Goal: Transaction & Acquisition: Purchase product/service

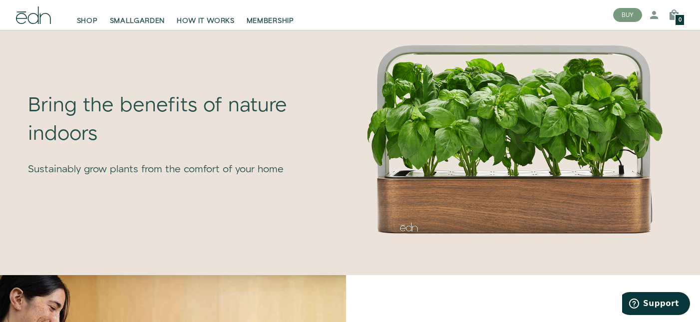
scroll to position [507, 0]
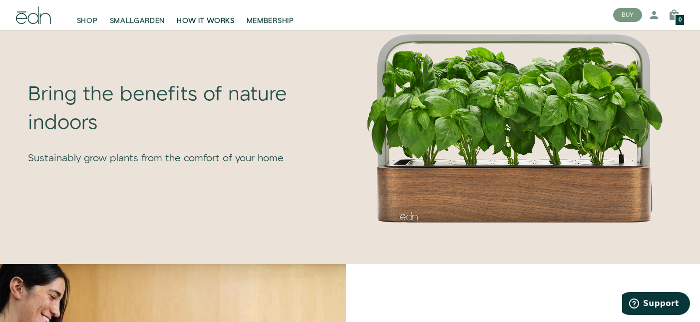
click at [208, 14] on link "HOW IT WORKS" at bounding box center [205, 15] width 69 height 22
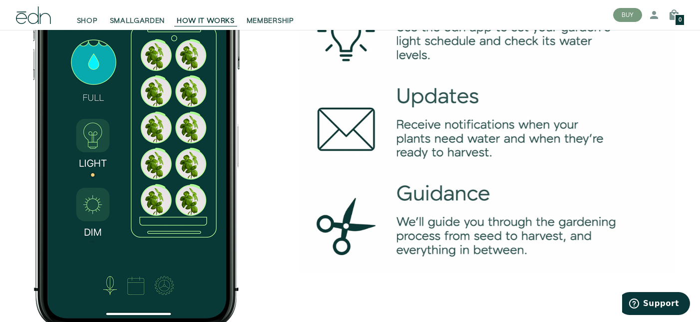
scroll to position [1517, 0]
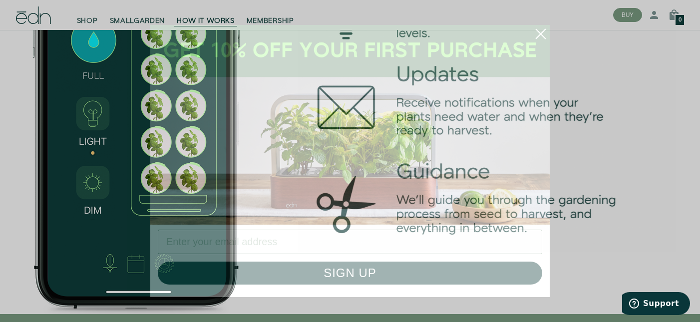
click at [541, 39] on circle "Close dialog" at bounding box center [541, 34] width 22 height 22
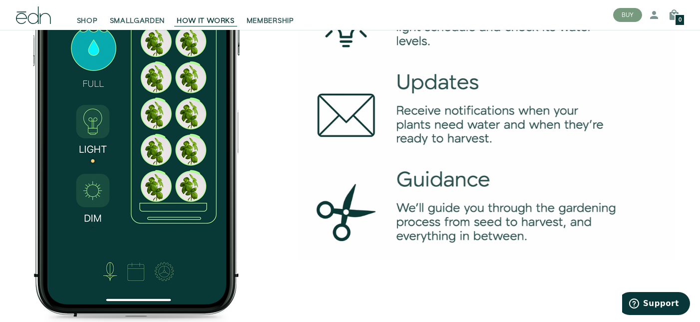
scroll to position [1507, 0]
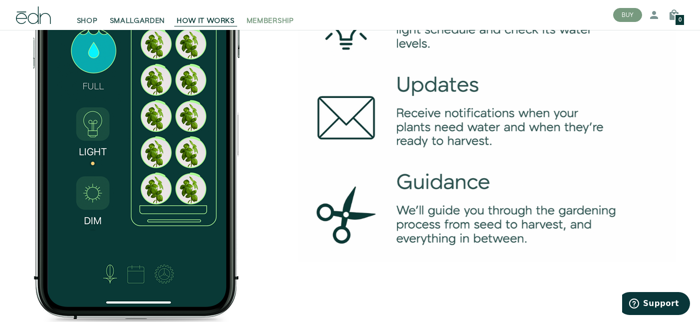
drag, startPoint x: 536, startPoint y: 262, endPoint x: 249, endPoint y: 25, distance: 371.8
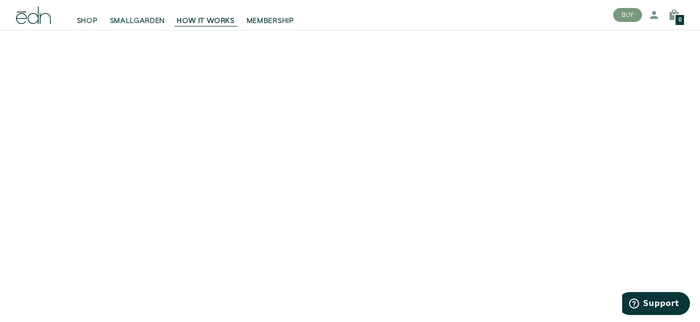
scroll to position [0, 0]
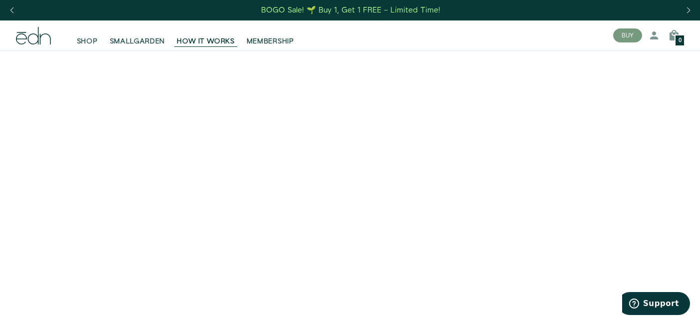
click at [32, 44] on div "SHOP SMALLGARDEN HOW IT WORKS MEMBERSHIP" at bounding box center [306, 35] width 597 height 30
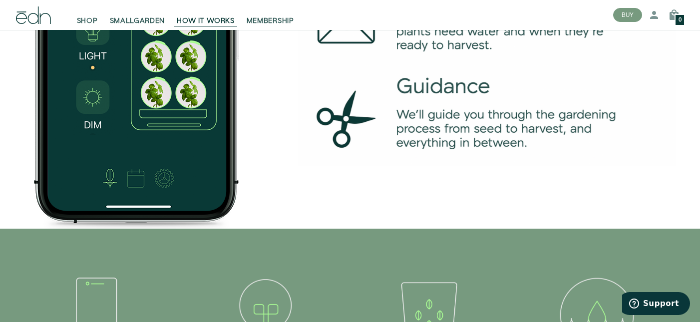
scroll to position [1740, 0]
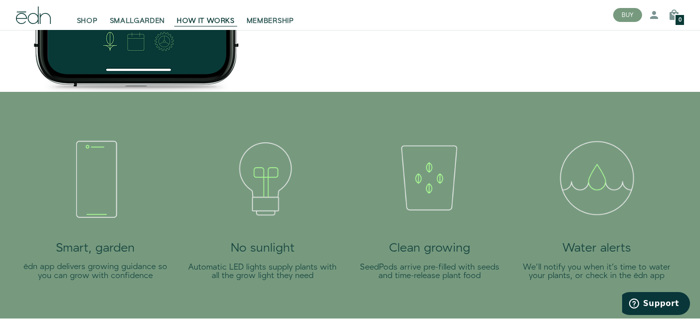
click at [32, 18] on icon at bounding box center [33, 14] width 35 height 17
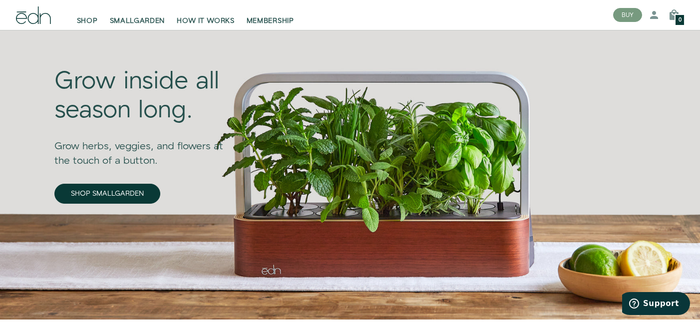
scroll to position [58, 0]
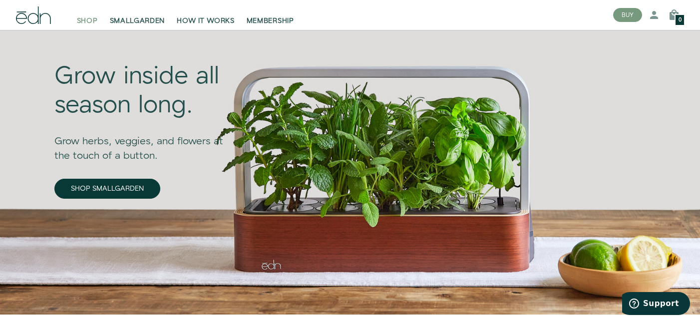
click at [88, 21] on span "SHOP" at bounding box center [87, 21] width 21 height 10
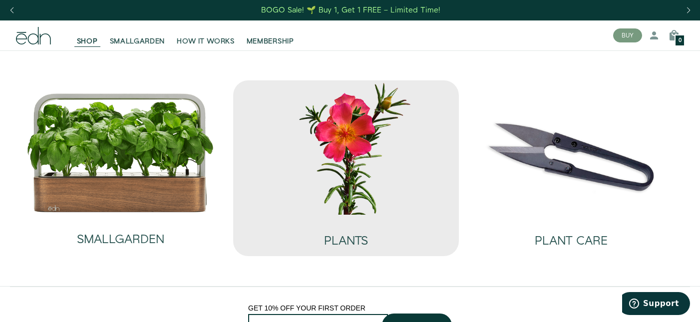
click at [349, 177] on img at bounding box center [345, 147] width 209 height 134
